Goal: Use online tool/utility: Utilize a website feature to perform a specific function

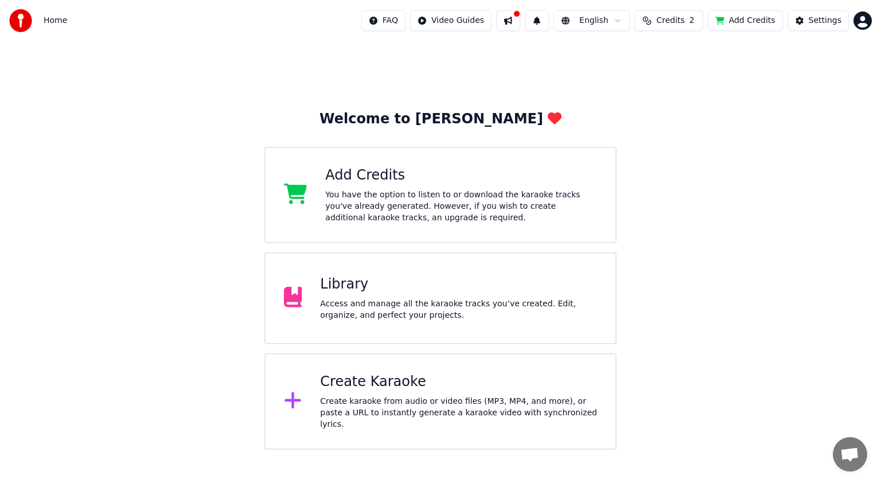
click at [396, 195] on div "You have the option to listen to or download the karaoke tracks you've already …" at bounding box center [461, 206] width 272 height 34
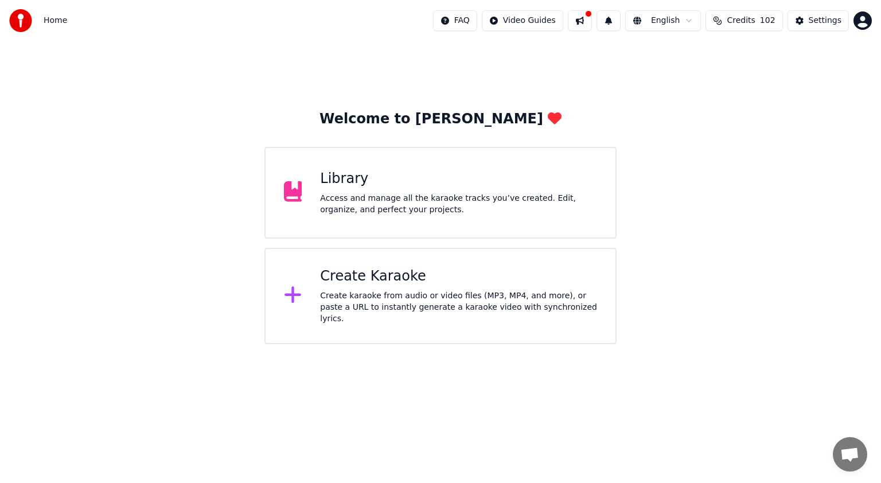
click at [384, 274] on div "Create Karaoke" at bounding box center [458, 276] width 277 height 18
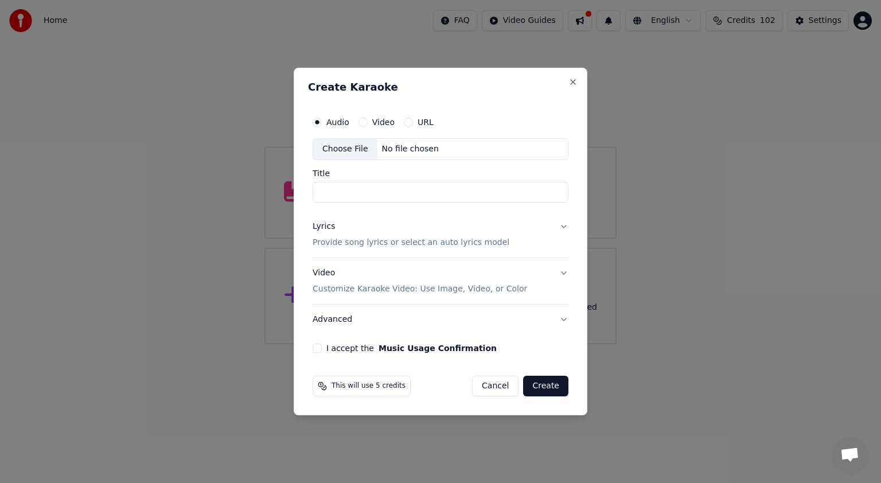
click at [363, 145] on div "Choose File" at bounding box center [345, 149] width 64 height 21
type input "**********"
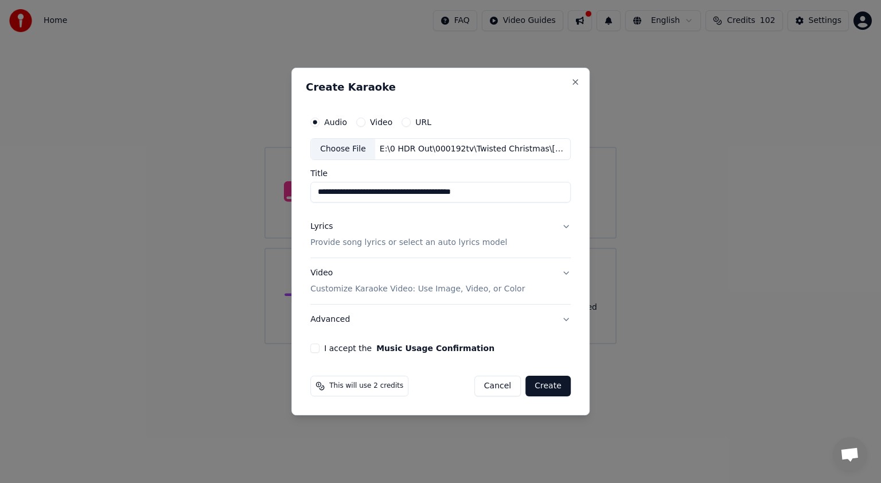
click at [375, 239] on p "Provide song lyrics or select an auto lyrics model" at bounding box center [408, 242] width 197 height 11
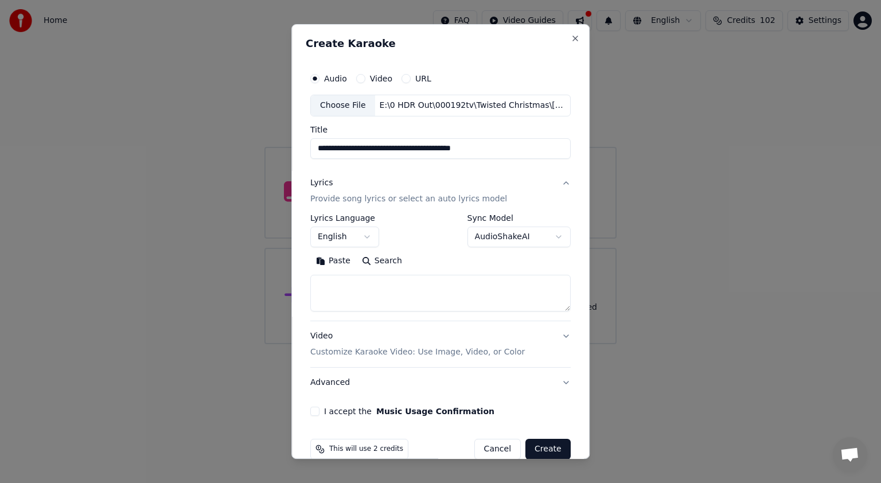
click at [333, 259] on button "Paste" at bounding box center [333, 261] width 46 height 18
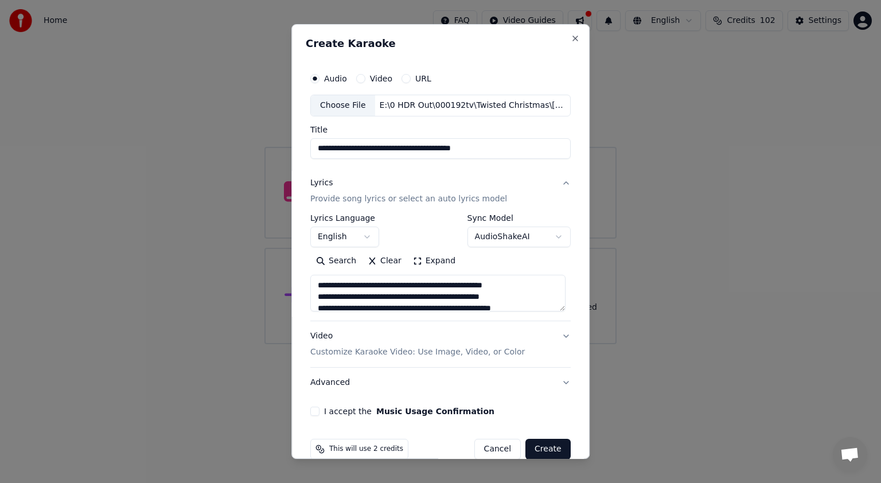
scroll to position [57, 0]
click at [311, 408] on button "I accept the Music Usage Confirmation" at bounding box center [314, 411] width 9 height 9
click at [540, 450] on button "Create" at bounding box center [547, 449] width 45 height 21
type textarea "**********"
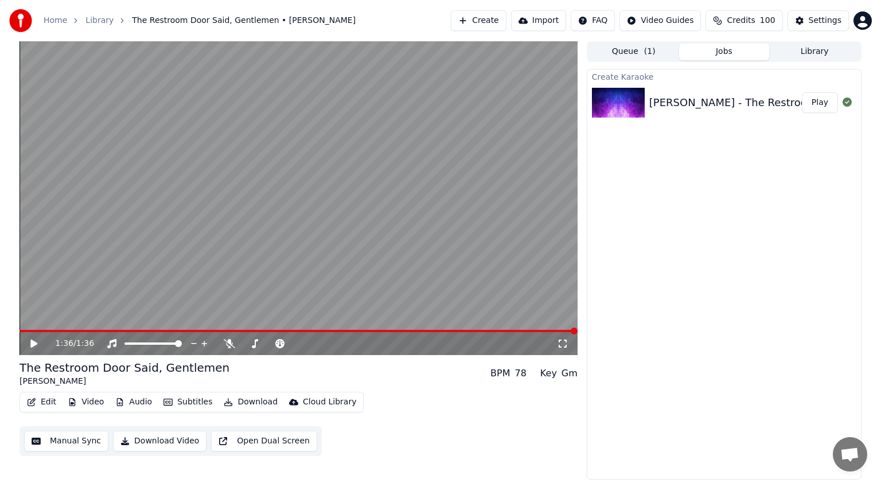
click at [30, 343] on icon at bounding box center [42, 343] width 27 height 9
click at [33, 342] on icon at bounding box center [42, 343] width 27 height 9
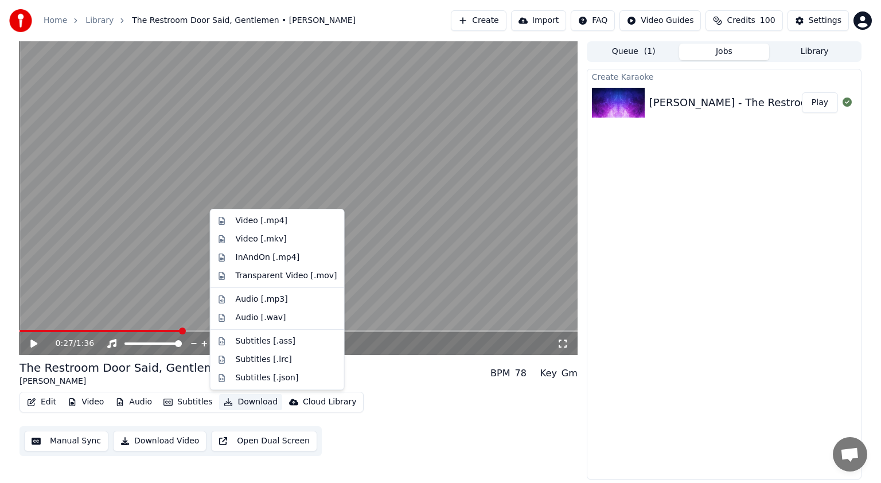
click at [248, 402] on button "Download" at bounding box center [250, 402] width 63 height 16
click at [258, 223] on div "Video [.mp4]" at bounding box center [262, 220] width 52 height 11
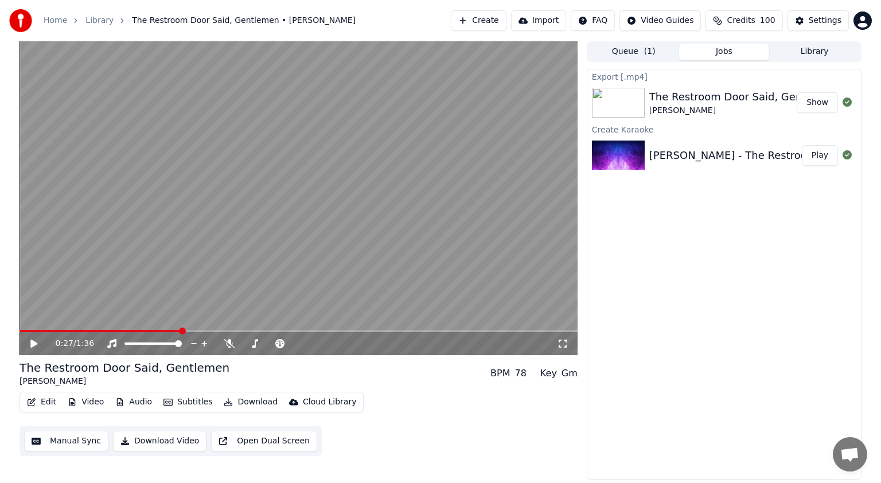
click at [823, 105] on button "Show" at bounding box center [817, 102] width 41 height 21
